Goal: Transaction & Acquisition: Purchase product/service

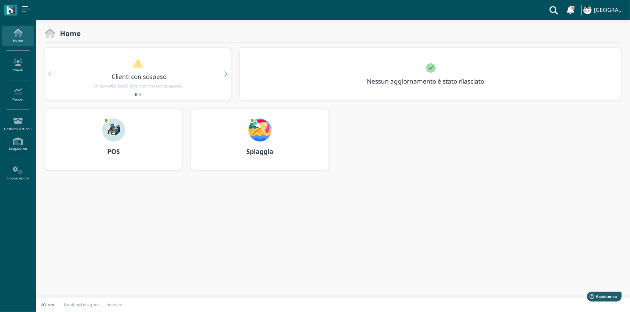
click at [116, 136] on img at bounding box center [113, 130] width 23 height 23
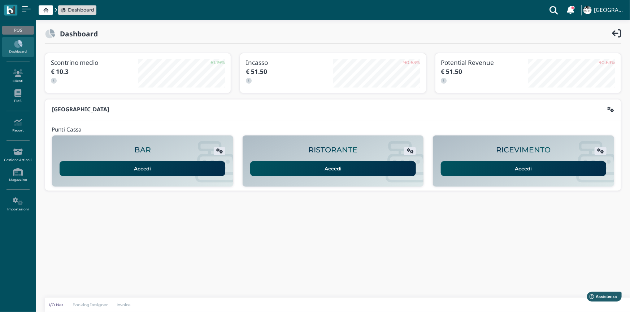
click at [473, 173] on link "Accedi" at bounding box center [524, 168] width 166 height 15
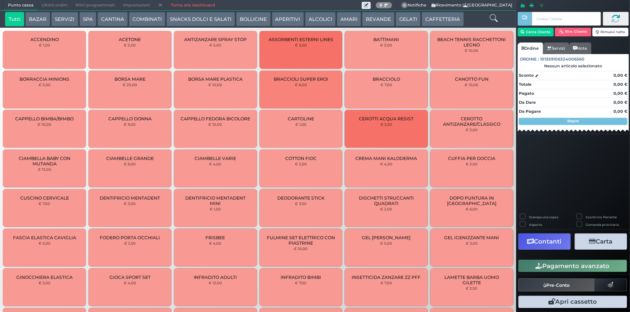
click at [367, 18] on button "BEVANDE" at bounding box center [378, 19] width 32 height 14
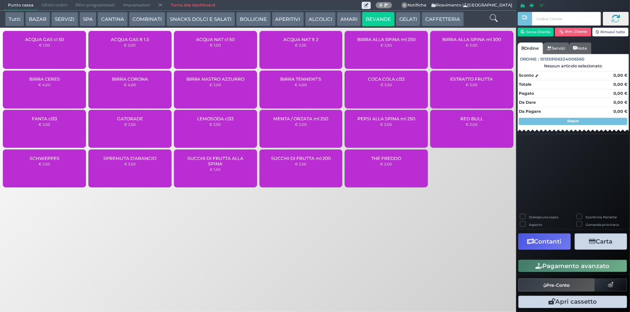
click at [126, 51] on div "ACQUA GAS lt 1.5 € 2,00" at bounding box center [129, 50] width 83 height 38
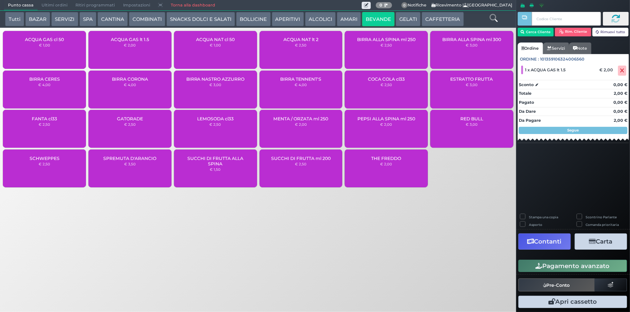
click at [591, 268] on button "Pagamento avanzato" at bounding box center [572, 266] width 109 height 12
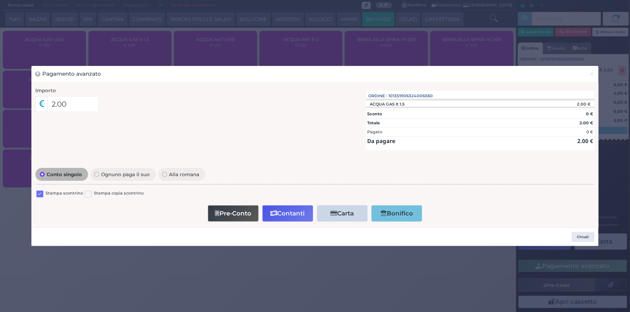
click at [36, 192] on label at bounding box center [39, 194] width 7 height 7
click at [0, 0] on input "checkbox" at bounding box center [0, 0] width 0 height 0
click at [293, 215] on button "Contanti" at bounding box center [287, 214] width 51 height 16
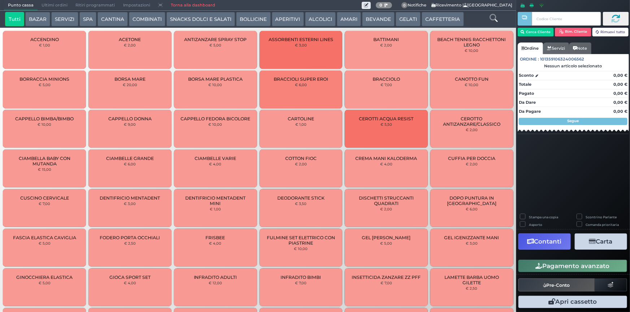
click at [42, 4] on span "Ultimi ordini" at bounding box center [55, 5] width 34 height 10
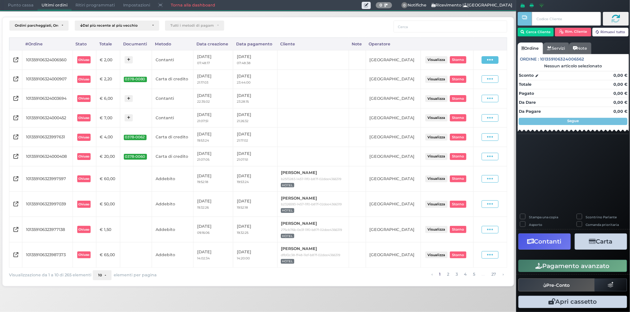
click at [498, 58] on span at bounding box center [489, 60] width 17 height 8
click at [479, 81] on span "Ristampa Pre-Conto" at bounding box center [474, 81] width 30 height 12
click at [27, 8] on span "Punto cassa" at bounding box center [21, 5] width 34 height 10
